Goal: Find specific page/section: Find specific page/section

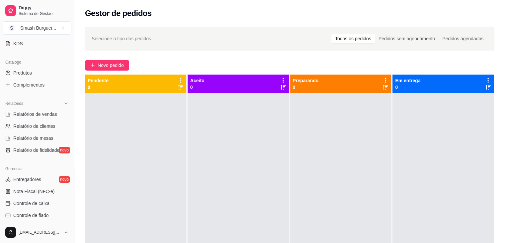
scroll to position [146, 0]
click at [31, 114] on span "Relatórios de vendas" at bounding box center [35, 113] width 44 height 7
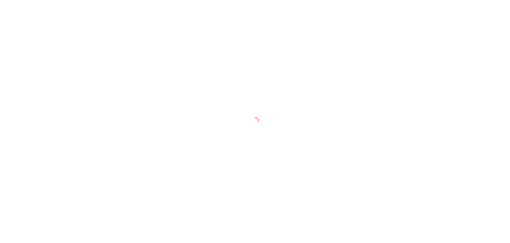
select select "ALL"
select select "0"
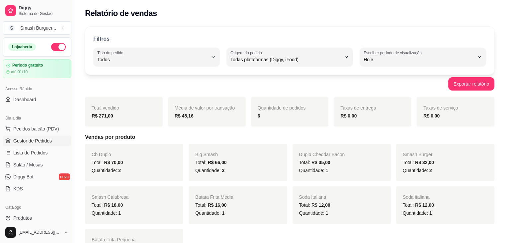
click at [35, 144] on link "Gestor de Pedidos" at bounding box center [37, 140] width 69 height 11
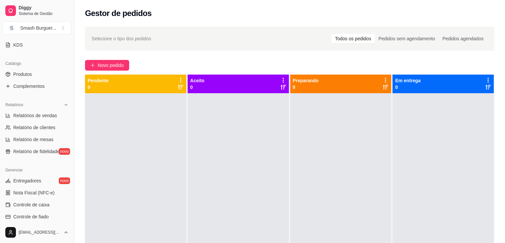
scroll to position [146, 0]
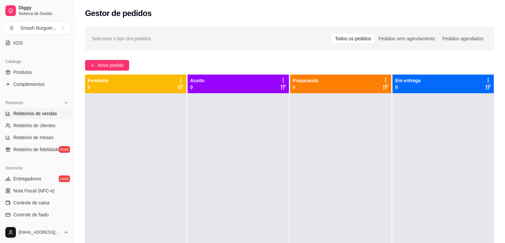
click at [55, 113] on span "Relatórios de vendas" at bounding box center [35, 113] width 44 height 7
select select "ALL"
select select "0"
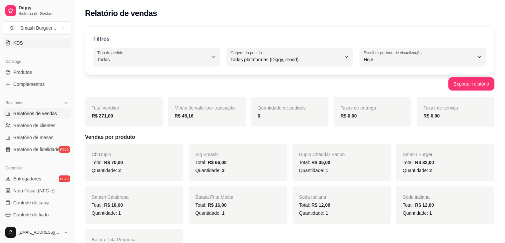
click at [59, 39] on link "KDS" at bounding box center [37, 43] width 69 height 11
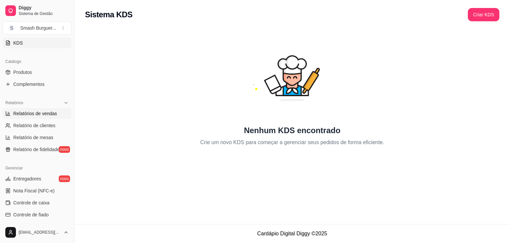
click at [45, 111] on span "Relatórios de vendas" at bounding box center [35, 113] width 44 height 7
select select "ALL"
select select "0"
